Goal: Information Seeking & Learning: Learn about a topic

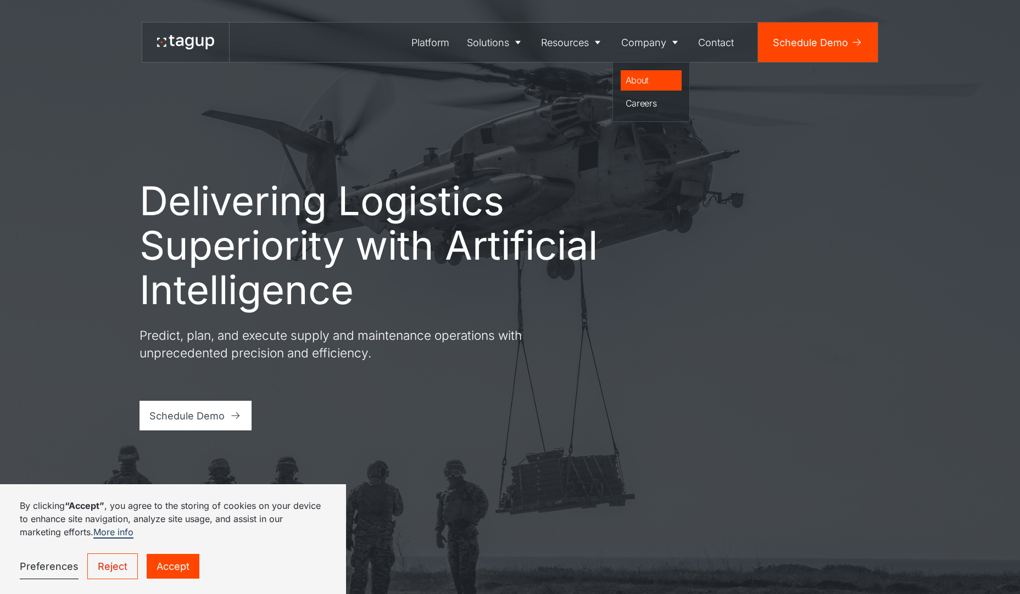
click at [654, 79] on div "About" at bounding box center [652, 80] width 52 height 13
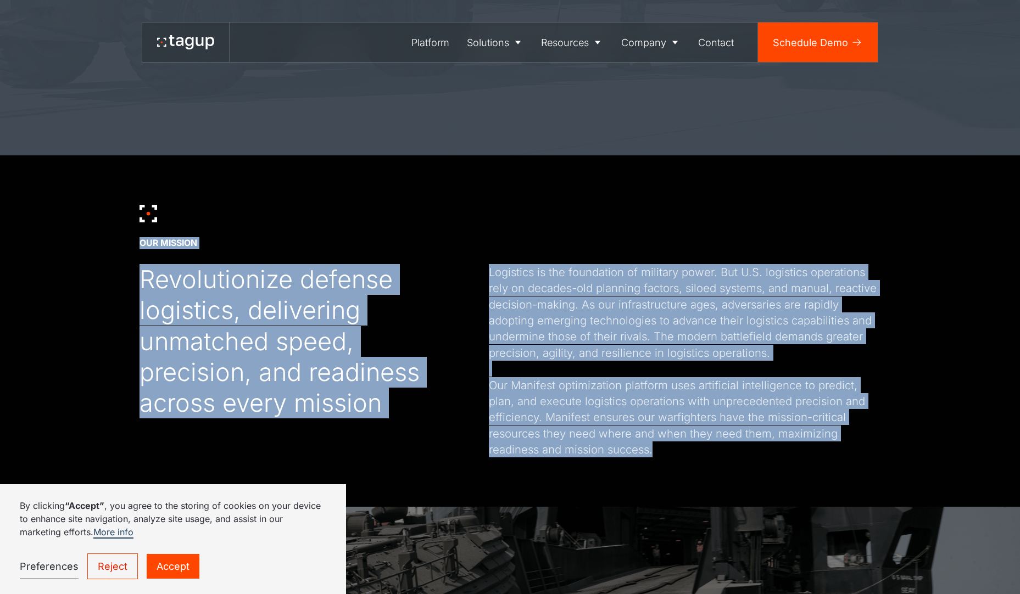
scroll to position [551, 0]
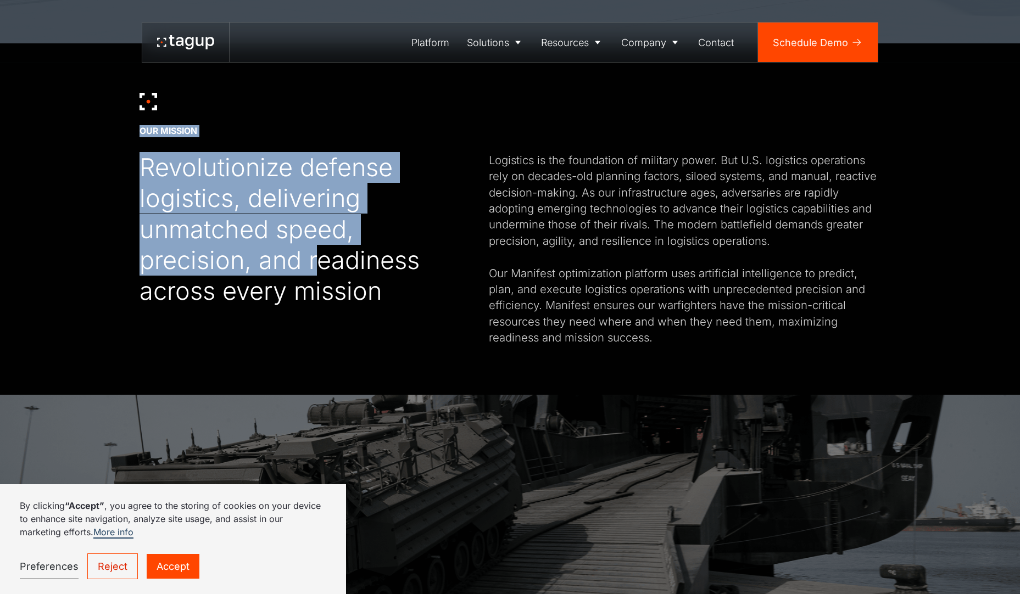
drag, startPoint x: 226, startPoint y: 230, endPoint x: 321, endPoint y: 263, distance: 100.9
click at [318, 260] on div "Revolutionize defense logistics, delivering unmatched speed, precision, and rea…" at bounding box center [290, 229] width 300 height 154
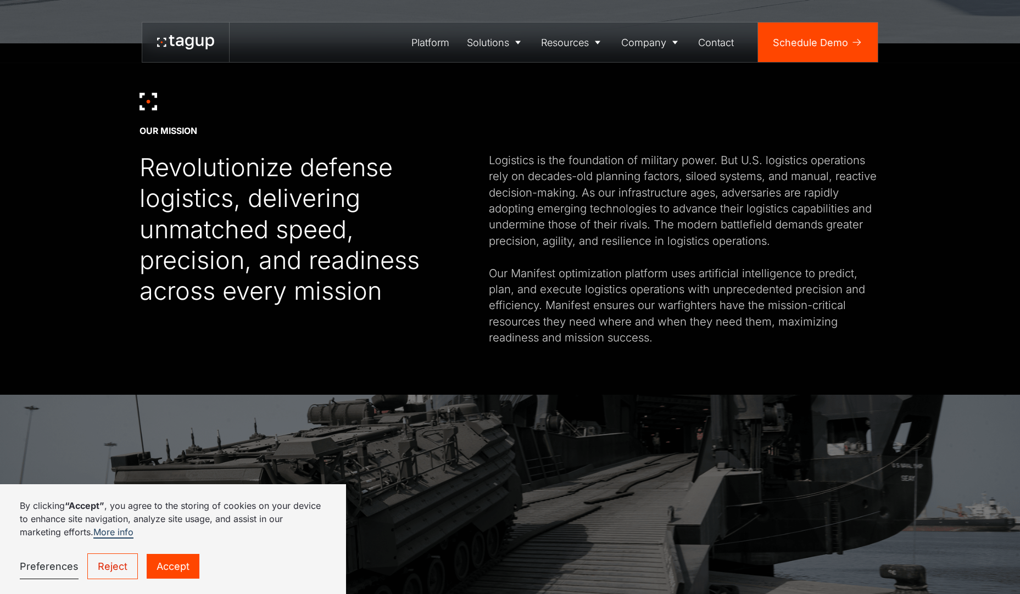
click at [176, 574] on link "Accept" at bounding box center [173, 566] width 53 height 25
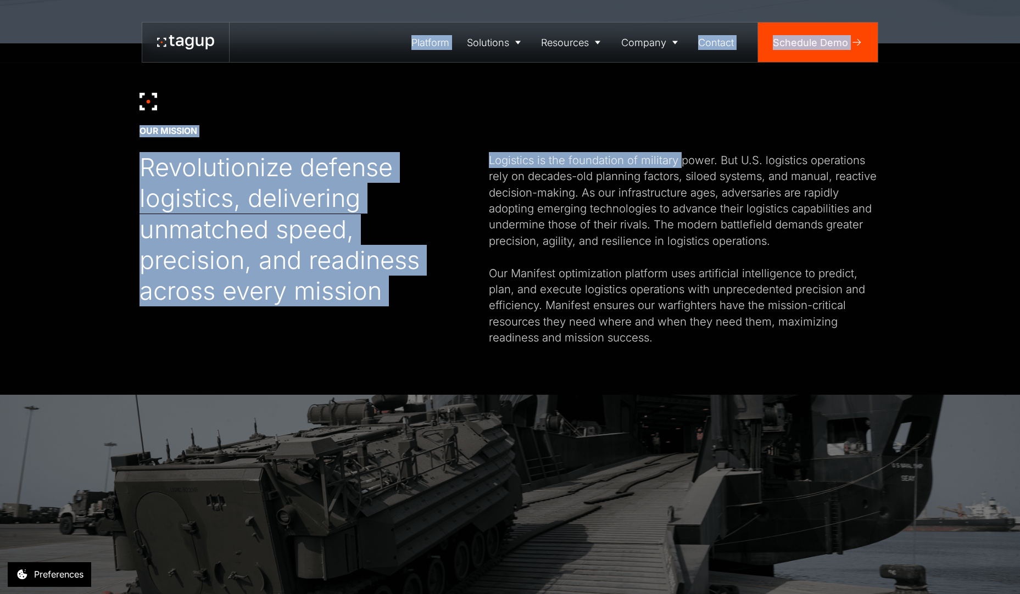
drag, startPoint x: 255, startPoint y: 51, endPoint x: 684, endPoint y: 162, distance: 443.2
click at [684, 162] on div "Logistics is the foundation of military power. But U.S. logistics operations re…" at bounding box center [685, 248] width 392 height 193
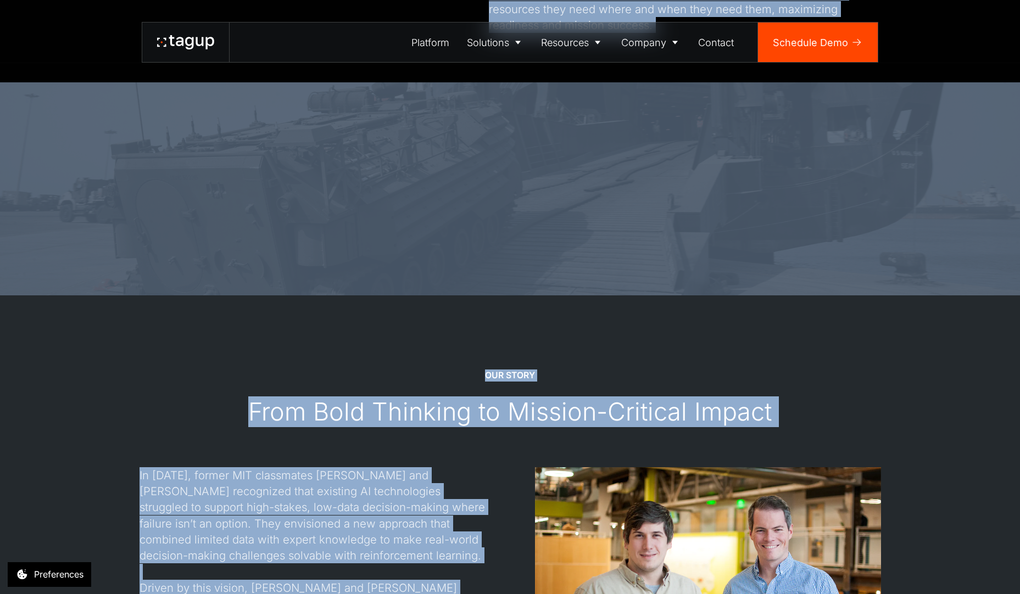
scroll to position [1070, 0]
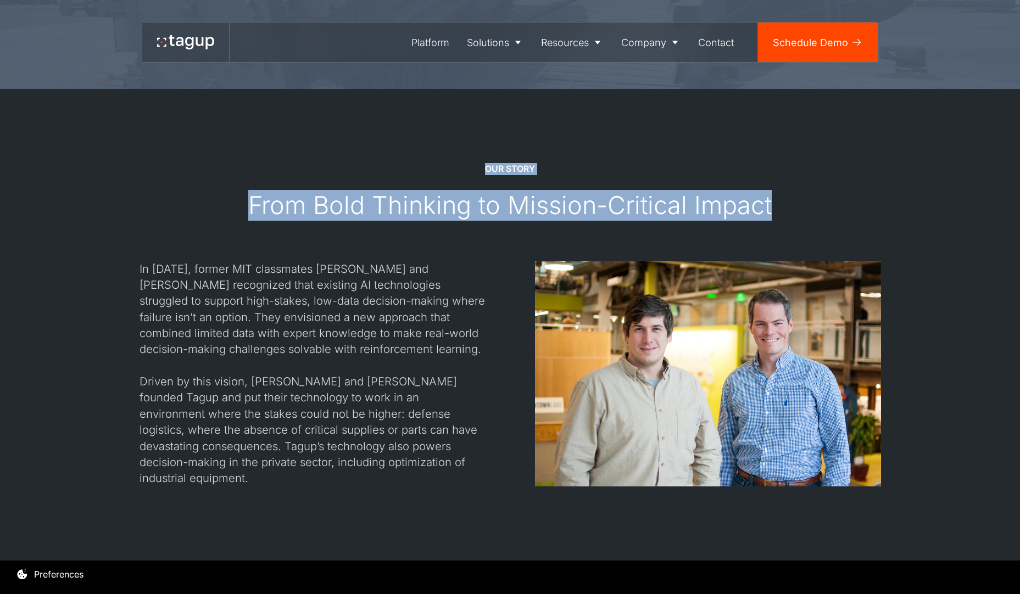
drag, startPoint x: 669, startPoint y: 177, endPoint x: 360, endPoint y: 246, distance: 316.8
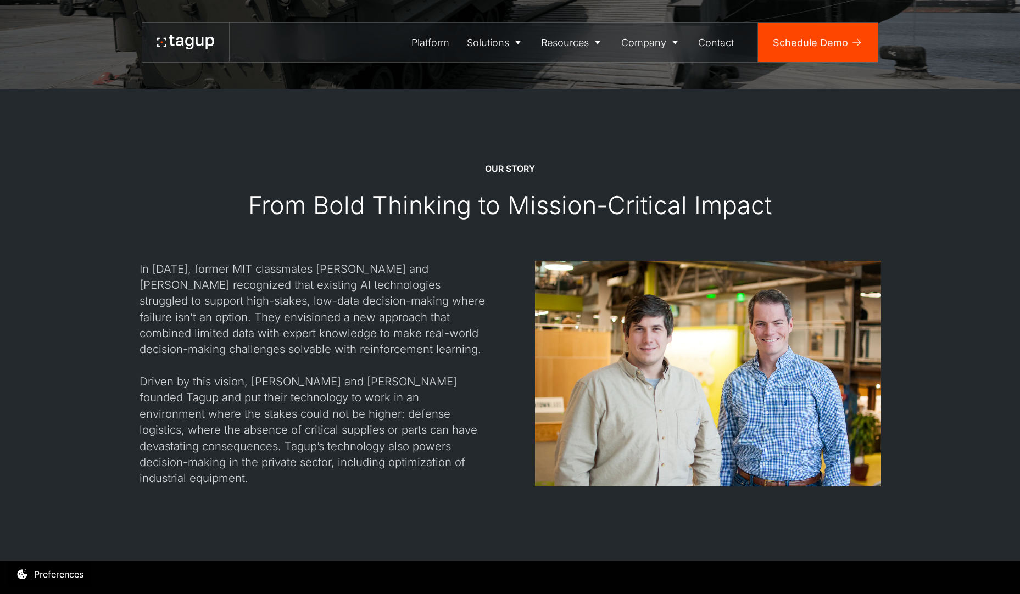
drag, startPoint x: 360, startPoint y: 246, endPoint x: 354, endPoint y: 264, distance: 18.6
click at [354, 264] on div "In 2017, former MIT classmates Jon Garrity and Will Vega-Brown recognized that …" at bounding box center [313, 374] width 346 height 226
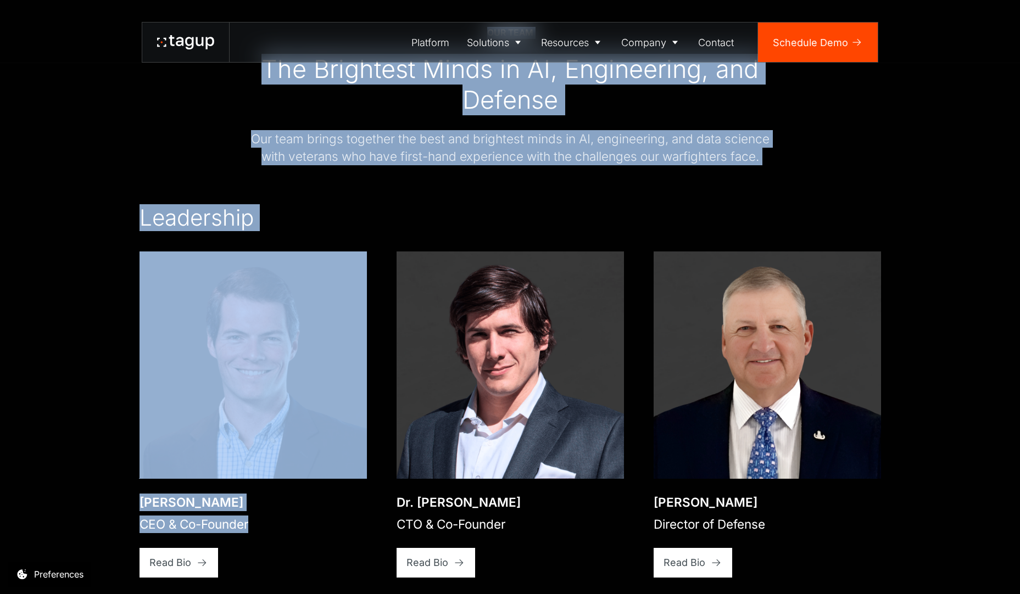
scroll to position [1825, 0]
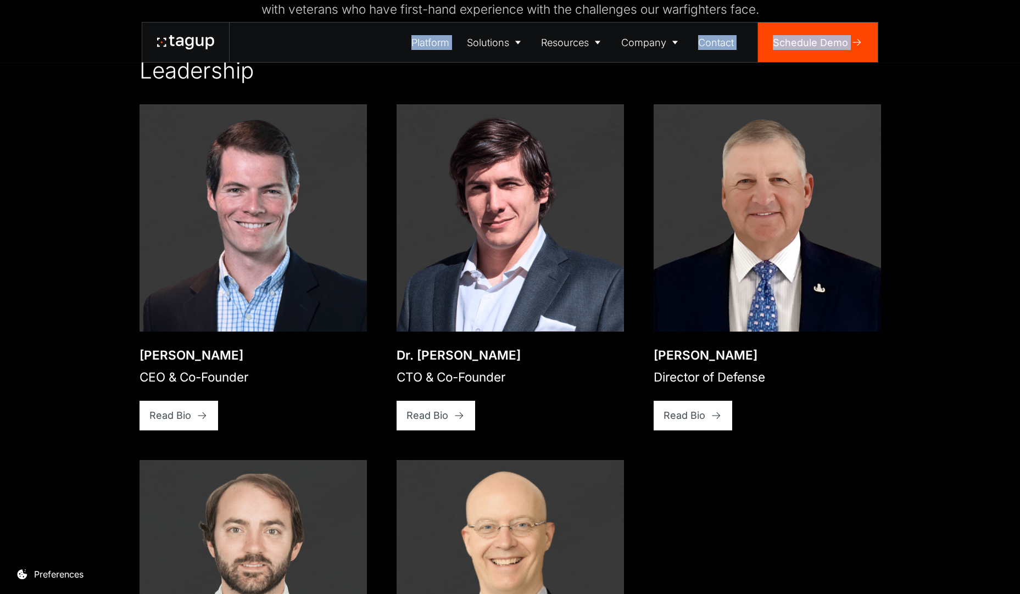
drag, startPoint x: 270, startPoint y: 341, endPoint x: 223, endPoint y: 29, distance: 315.6
click at [223, 29] on div "Platform Solutions Solutions Defense Enterprise Resources Resource Library News…" at bounding box center [510, 235] width 1020 height 4121
click at [720, 410] on icon at bounding box center [716, 415] width 11 height 11
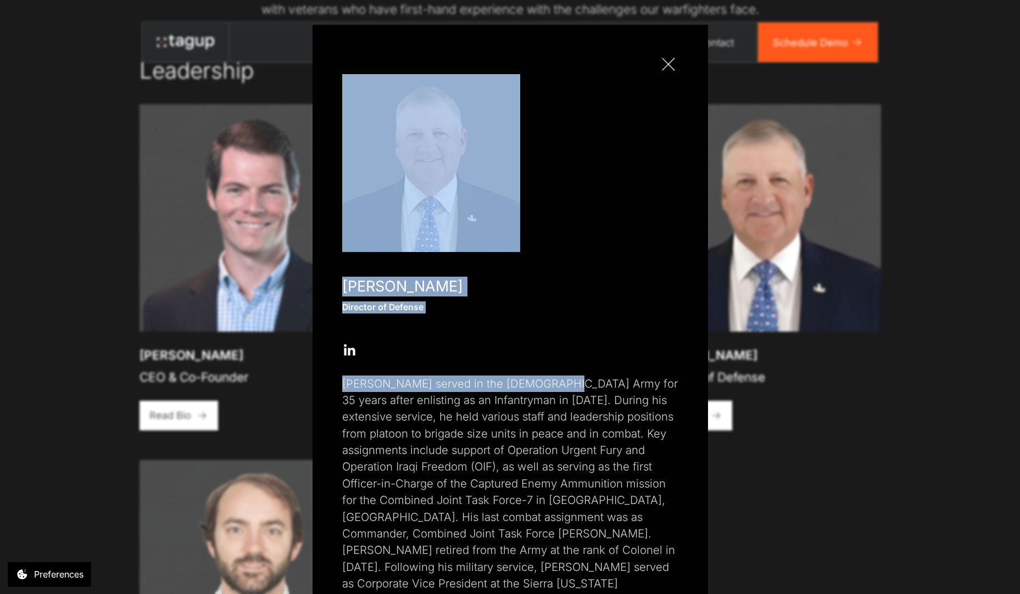
scroll to position [52, 0]
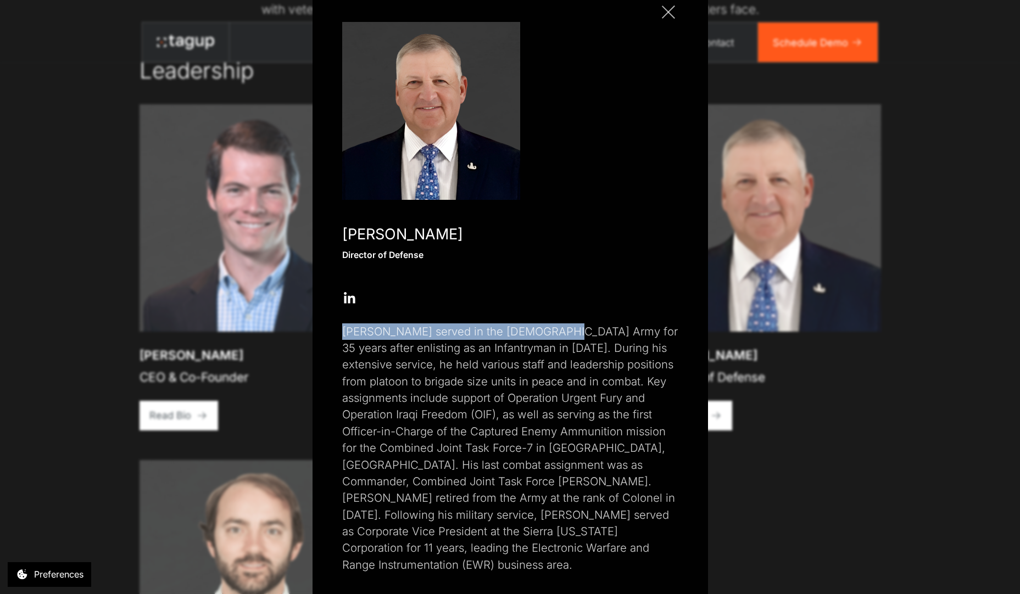
drag, startPoint x: 539, startPoint y: 444, endPoint x: 393, endPoint y: 318, distance: 193.2
click at [393, 318] on div "Close popup Paul Plemmons Director of Defense Open Open Twitter profile Send Em…" at bounding box center [511, 288] width 396 height 631
drag, startPoint x: 393, startPoint y: 318, endPoint x: 447, endPoint y: 424, distance: 118.2
click at [447, 424] on p "Paul served in the U.S. Army for 35 years after enlisting as an Infantryman in …" at bounding box center [510, 449] width 336 height 251
click at [79, 451] on div "Close popup Paul Plemmons Director of Defense Open Open Twitter profile Send Em…" at bounding box center [510, 297] width 1020 height 594
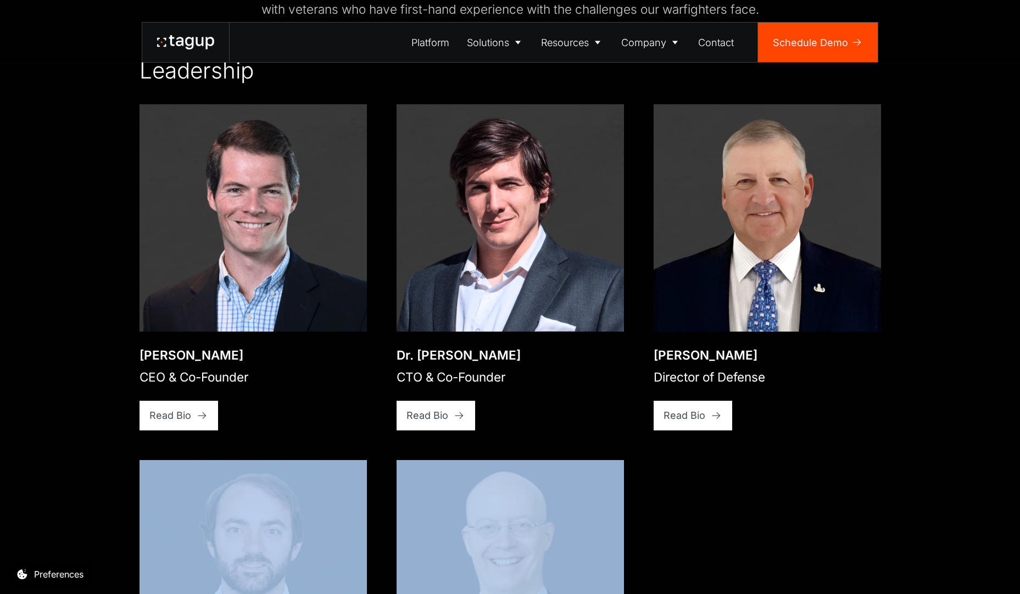
scroll to position [2041, 0]
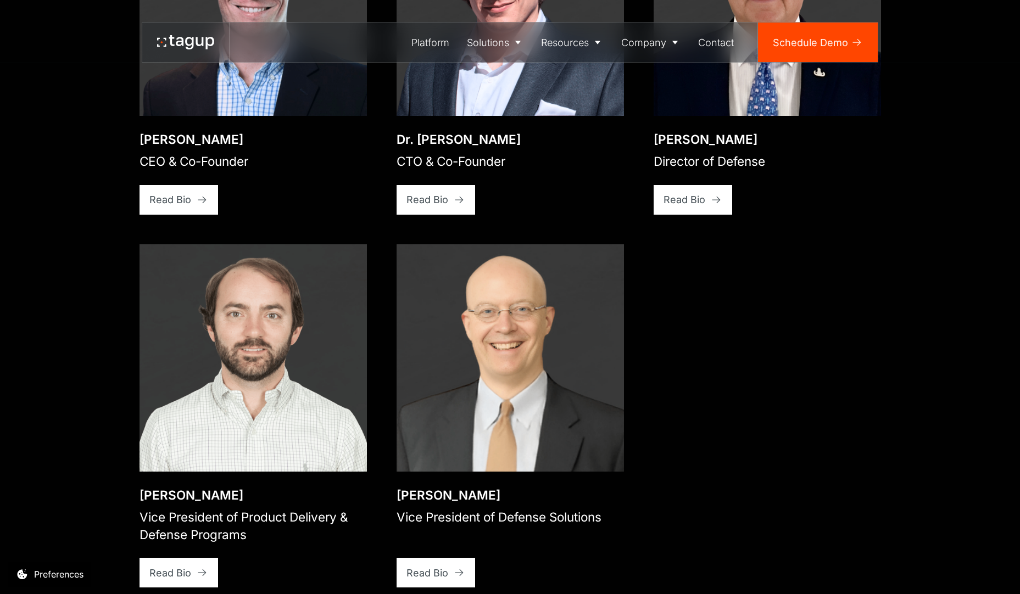
drag, startPoint x: 97, startPoint y: 436, endPoint x: 200, endPoint y: 254, distance: 208.4
click at [200, 254] on div "Our team The Brightest Minds in AI, Engineering, and Defense Our team brings to…" at bounding box center [510, 359] width 971 height 1538
click at [192, 558] on link "Read Bio" at bounding box center [179, 573] width 79 height 30
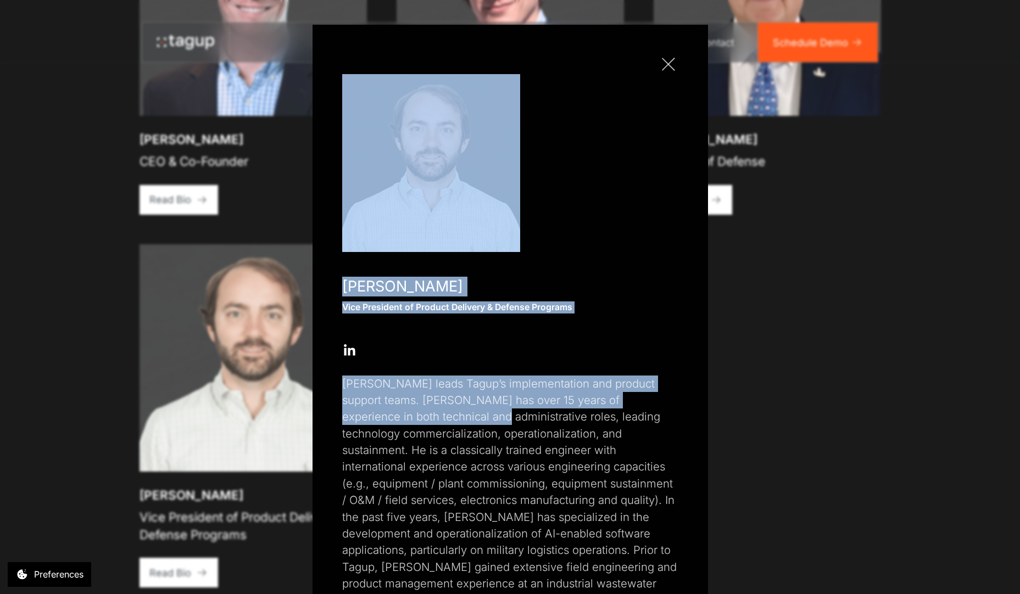
scroll to position [103, 0]
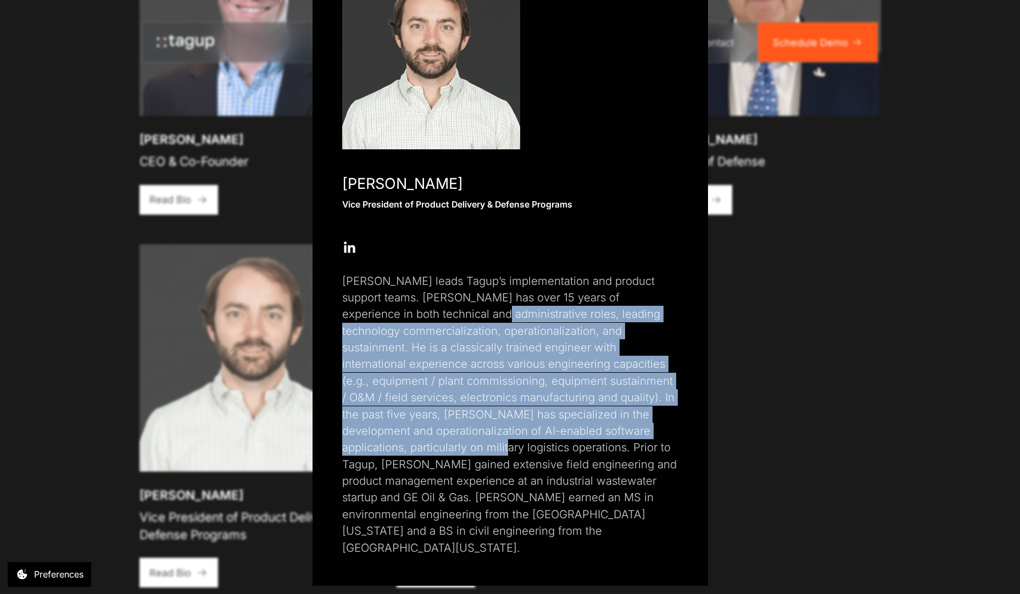
drag, startPoint x: 422, startPoint y: 421, endPoint x: 408, endPoint y: 443, distance: 26.2
click at [408, 443] on p "Rory leads Tagup’s implementation and product support teams. Rory has over 15 y…" at bounding box center [510, 414] width 336 height 283
drag, startPoint x: 408, startPoint y: 443, endPoint x: 389, endPoint y: 447, distance: 18.5
click at [407, 442] on p "Rory leads Tagup’s implementation and product support teams. Rory has over 15 y…" at bounding box center [510, 414] width 336 height 283
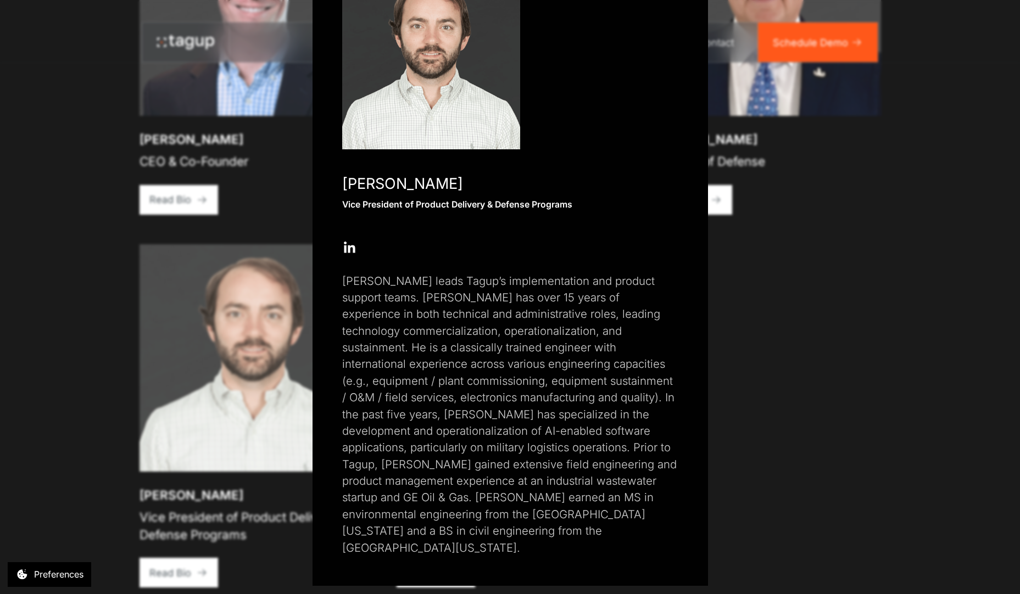
drag, startPoint x: 222, startPoint y: 463, endPoint x: 244, endPoint y: 464, distance: 21.5
click at [224, 461] on div "Close popup Rory Polera Vice President of Product Delivery & Defense Programs O…" at bounding box center [510, 297] width 1020 height 594
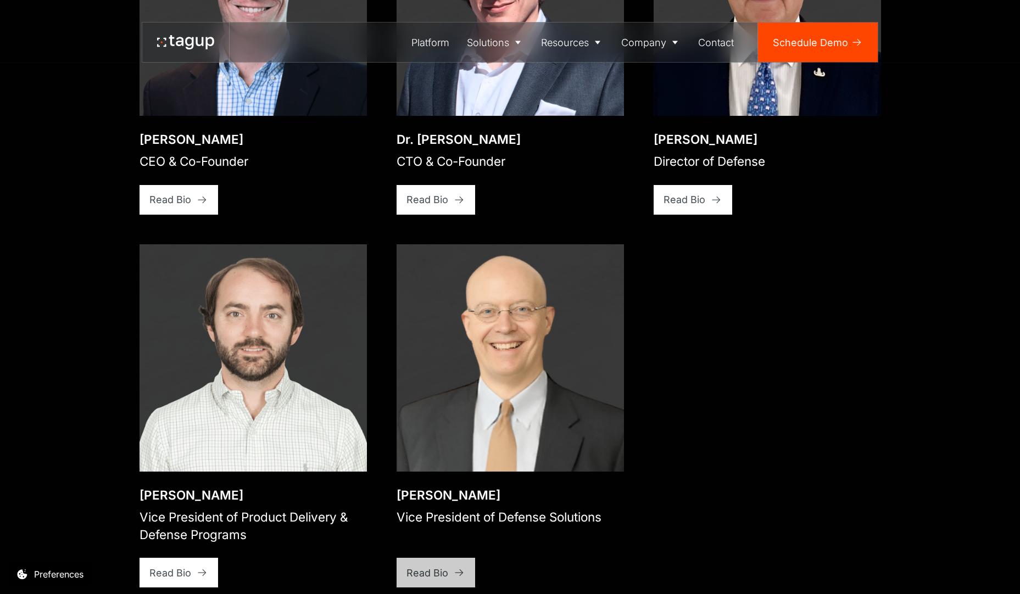
click at [463, 567] on icon at bounding box center [459, 572] width 11 height 11
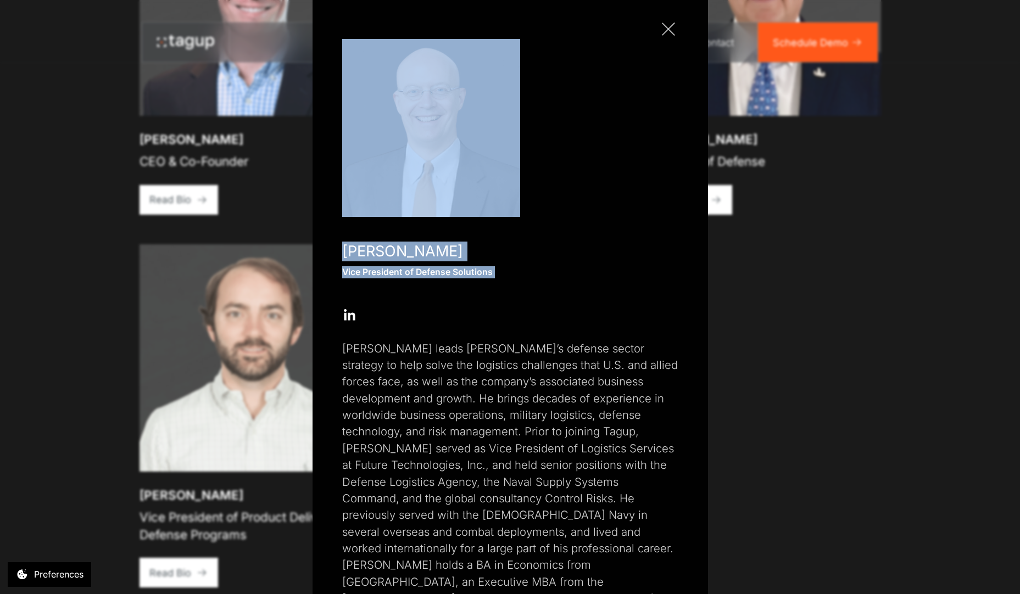
scroll to position [86, 0]
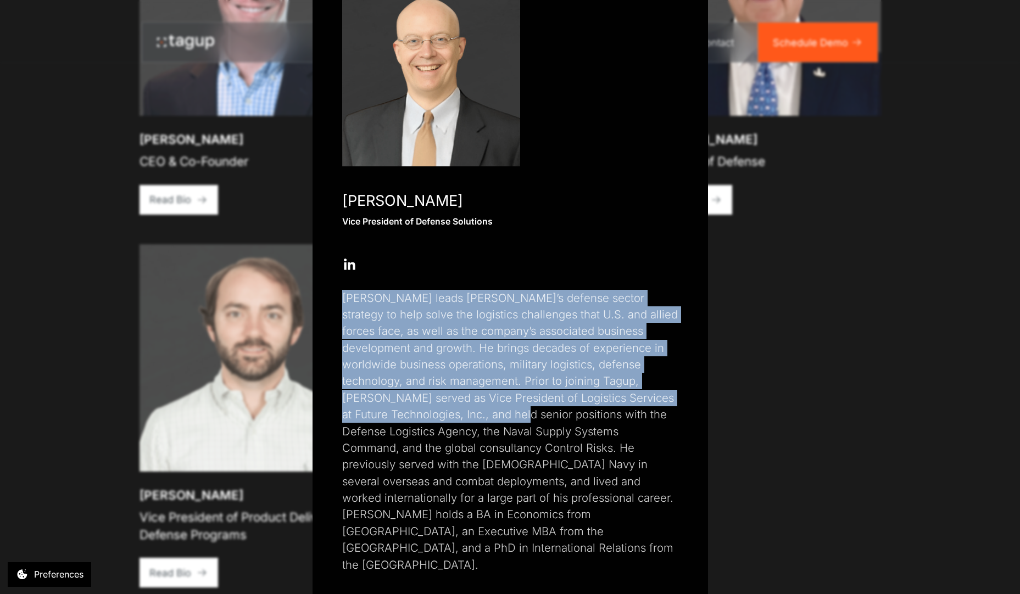
drag, startPoint x: 383, startPoint y: 351, endPoint x: 396, endPoint y: 409, distance: 59.5
click at [396, 409] on div "Close popup Dr. Charles W. Parker, III Vice President of Defense Solutions Open…" at bounding box center [511, 271] width 396 height 664
click at [396, 409] on p "Charles leads Tagup’s defense sector strategy to help solve the logistics chall…" at bounding box center [510, 431] width 336 height 283
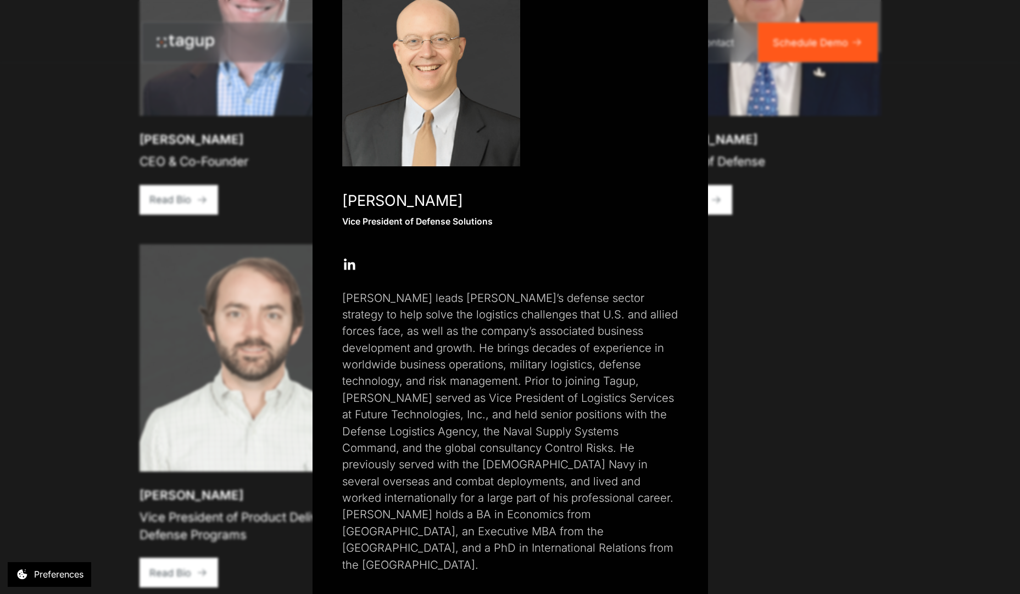
click at [149, 416] on div "Close popup Dr. Charles W. Parker, III Vice President of Defense Solutions Open…" at bounding box center [510, 297] width 1020 height 594
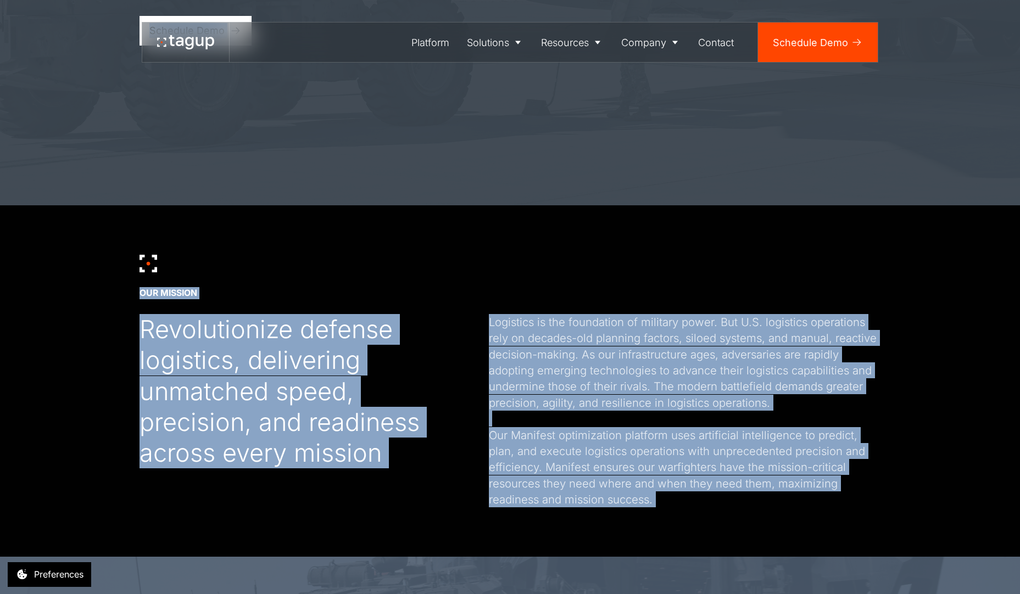
scroll to position [317, 0]
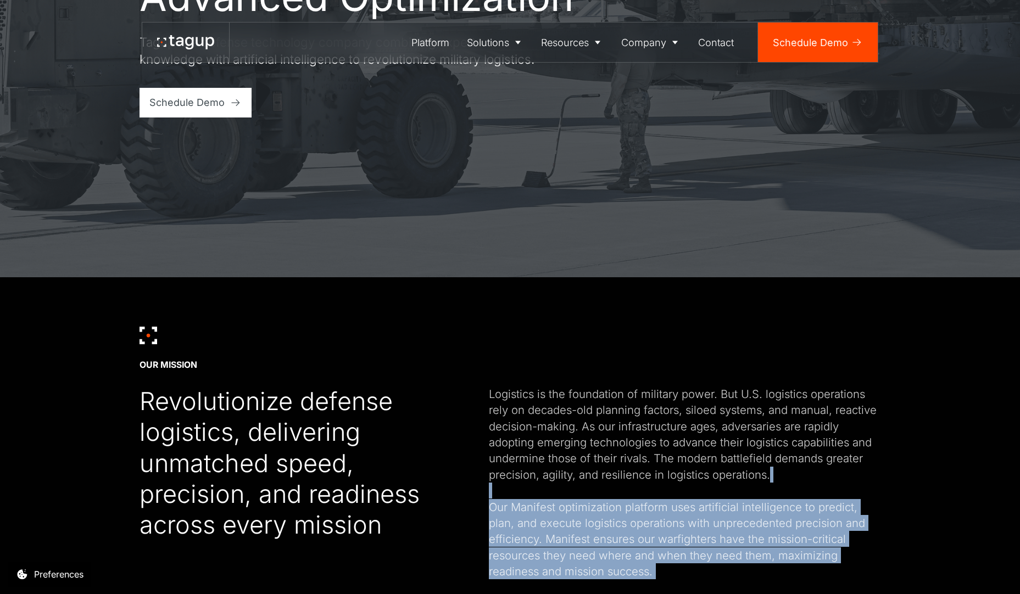
drag, startPoint x: 102, startPoint y: 369, endPoint x: 545, endPoint y: 492, distance: 459.7
click at [549, 492] on div "Logistics is the foundation of military power. But U.S. logistics operations re…" at bounding box center [685, 482] width 392 height 193
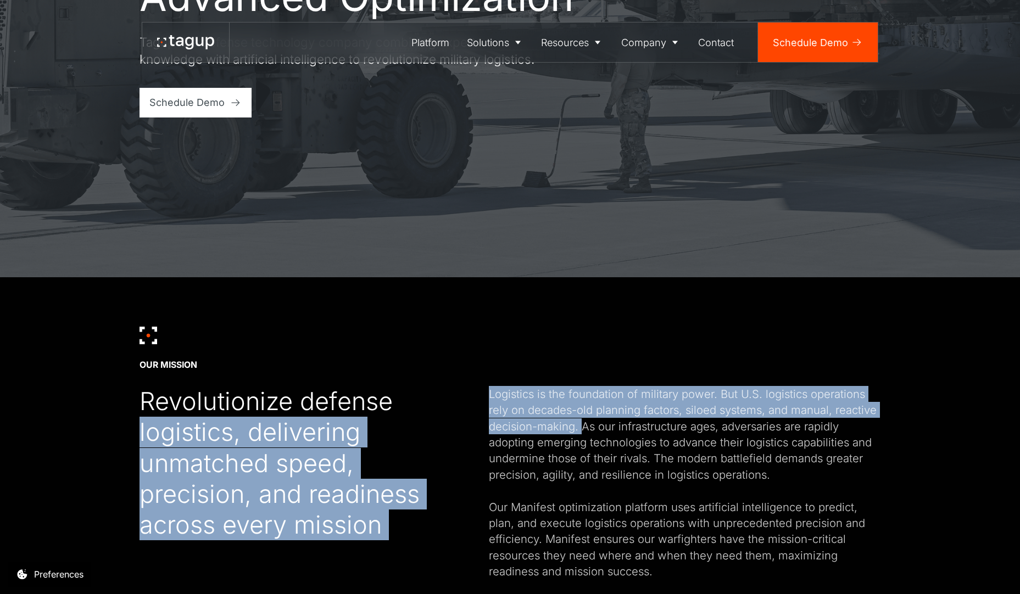
drag, startPoint x: 432, startPoint y: 375, endPoint x: 572, endPoint y: 427, distance: 149.5
click at [572, 427] on div "OUR MISSION Revolutionize defense logistics, delivering unmatched speed, precis…" at bounding box center [511, 453] width 742 height 253
click at [231, 431] on div "Revolutionize defense logistics, delivering unmatched speed, precision, and rea…" at bounding box center [290, 463] width 300 height 154
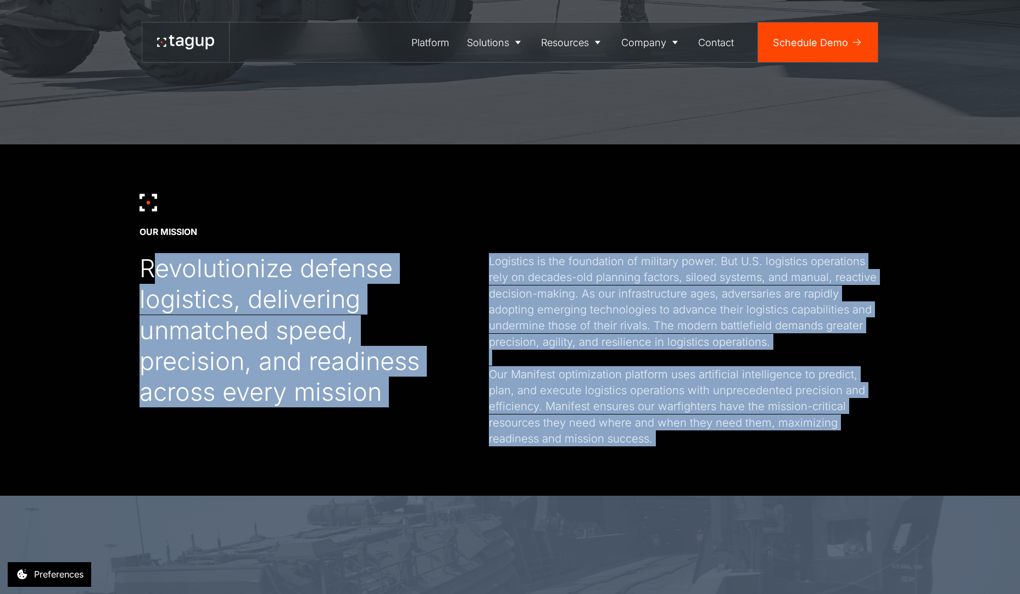
scroll to position [467, 0]
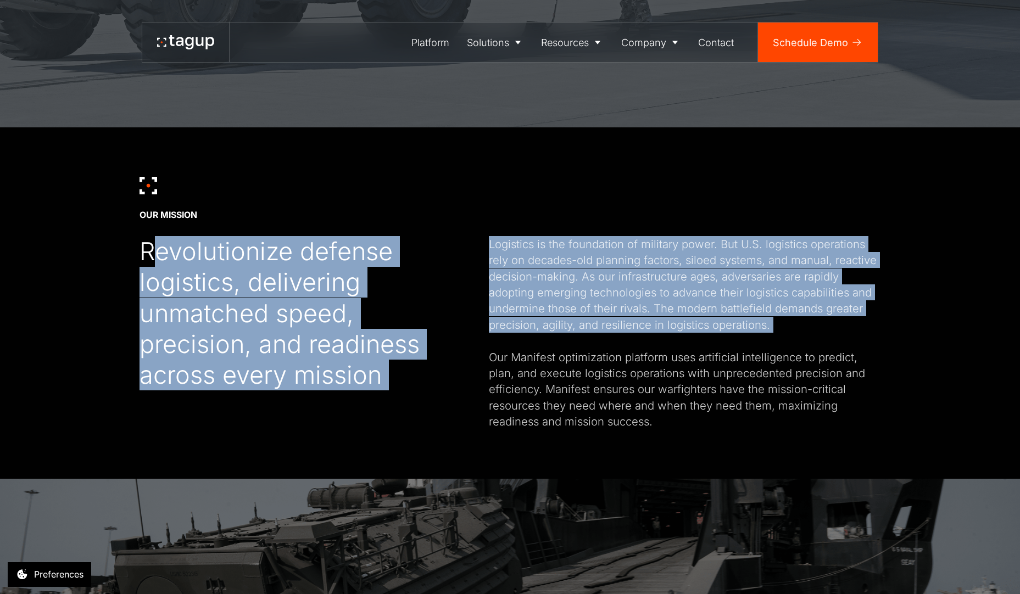
drag, startPoint x: 160, startPoint y: 388, endPoint x: 645, endPoint y: 349, distance: 486.7
click at [645, 349] on div "OUR MISSION Revolutionize defense logistics, delivering unmatched speed, precis…" at bounding box center [511, 303] width 742 height 253
click at [645, 349] on div "Logistics is the foundation of military power. But U.S. logistics operations re…" at bounding box center [685, 332] width 392 height 193
